Goal: Information Seeking & Learning: Learn about a topic

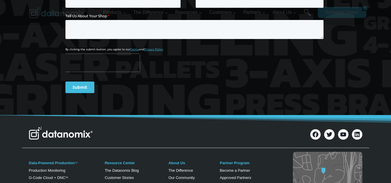
scroll to position [270, 0]
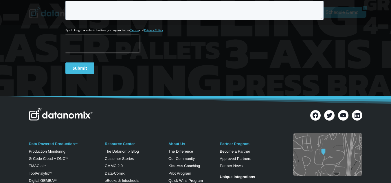
click at [60, 114] on img at bounding box center [61, 114] width 64 height 13
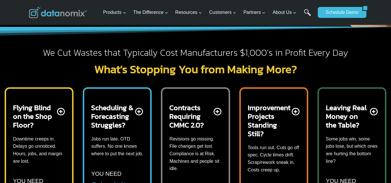
scroll to position [174, 0]
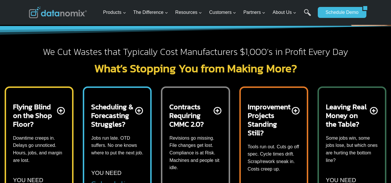
click at [113, 155] on p "Jobs run late. OTD suffers. No one knows where to put the next job." at bounding box center [117, 146] width 52 height 22
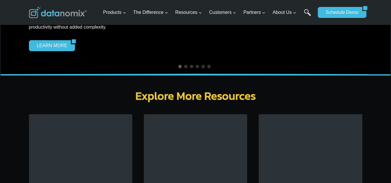
scroll to position [1814, 0]
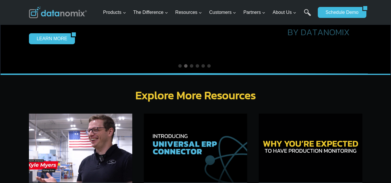
click at [217, 154] on img at bounding box center [195, 148] width 103 height 69
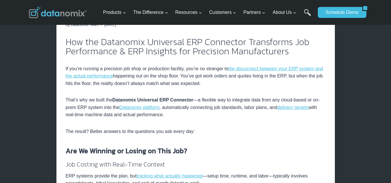
scroll to position [135, 0]
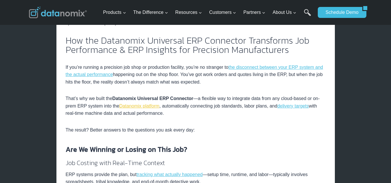
click at [146, 107] on link "Datanomix platform" at bounding box center [139, 106] width 40 height 5
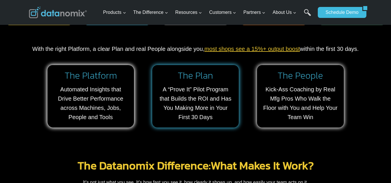
scroll to position [483, 0]
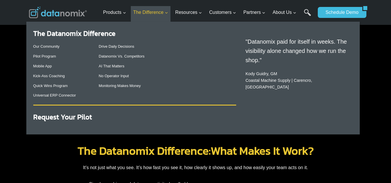
click at [146, 15] on span "The Difference Expand" at bounding box center [150, 13] width 35 height 8
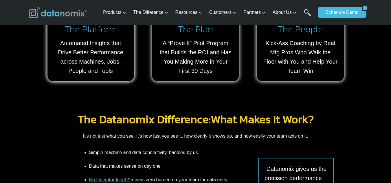
scroll to position [521, 0]
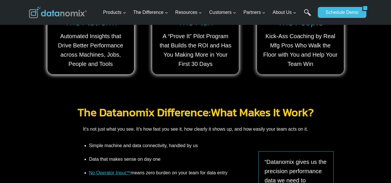
click at [176, 115] on link "The Datanomix Difference:" at bounding box center [144, 112] width 133 height 17
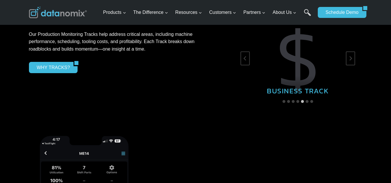
scroll to position [830, 0]
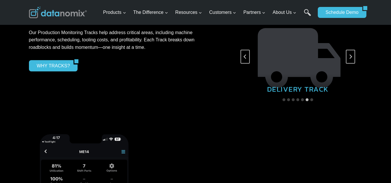
click at [301, 100] on button "Go to slide 5" at bounding box center [302, 99] width 3 height 3
